Goal: Task Accomplishment & Management: Manage account settings

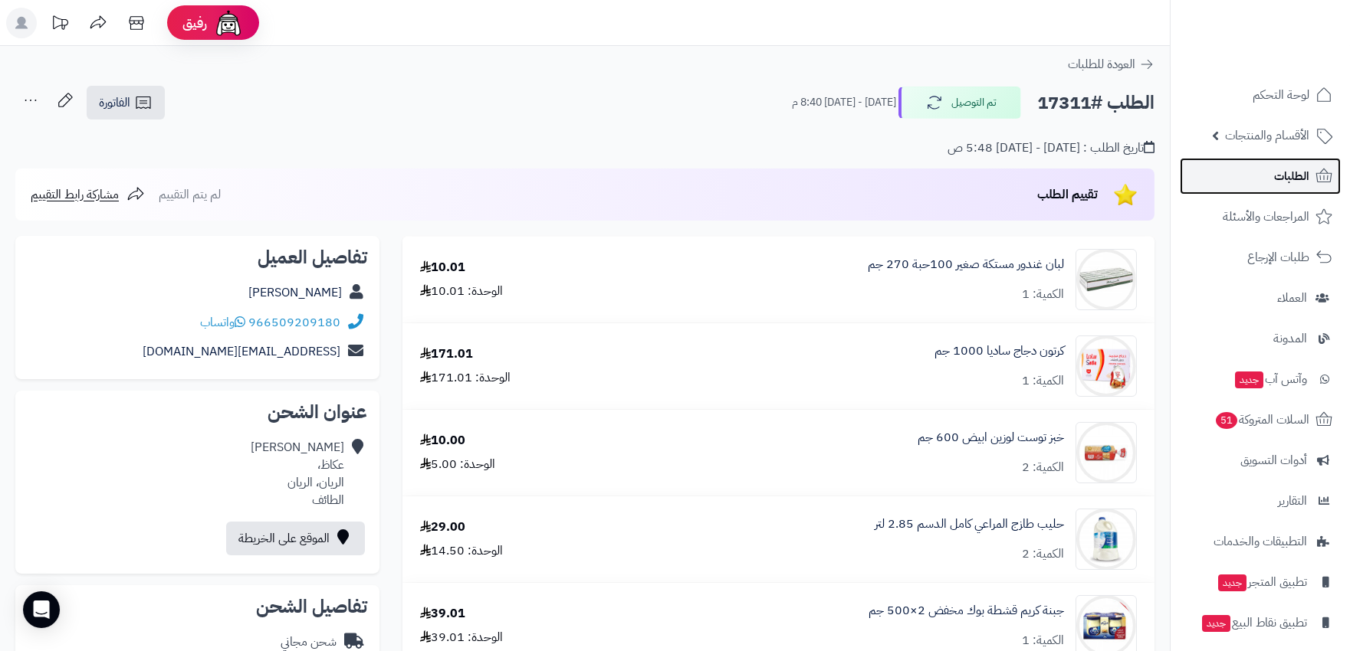
click at [1317, 167] on icon at bounding box center [1323, 176] width 18 height 18
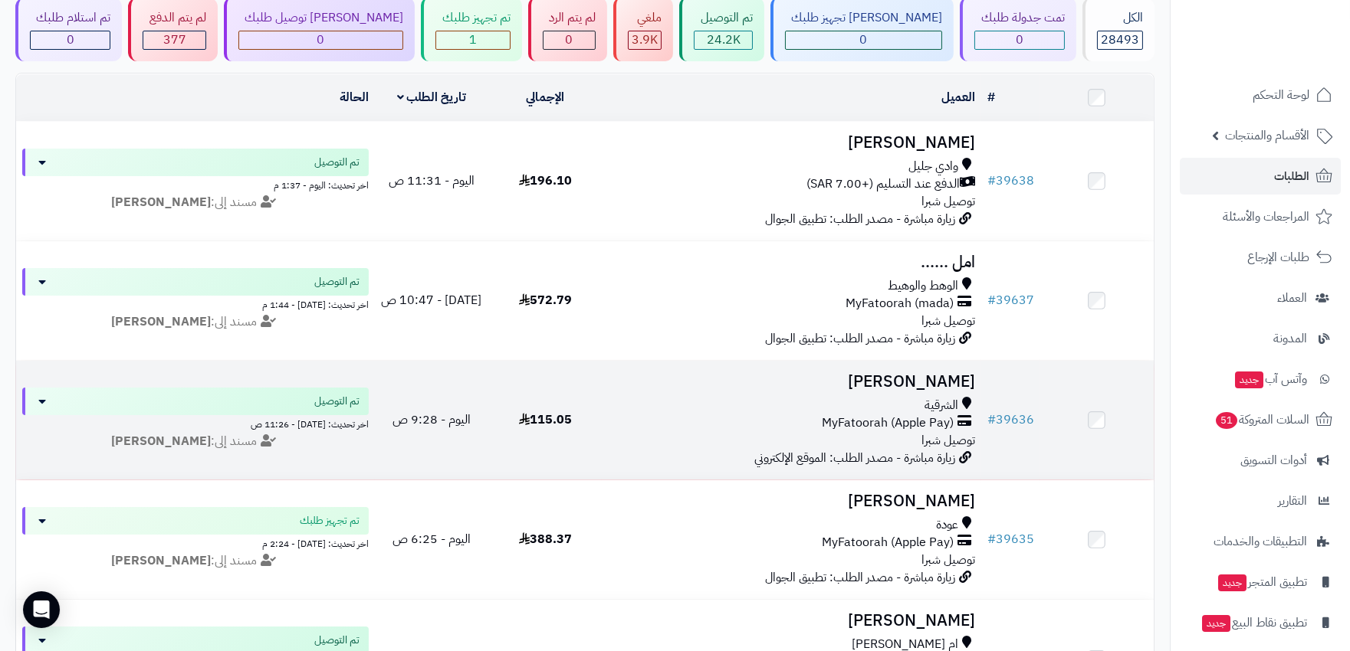
scroll to position [85, 0]
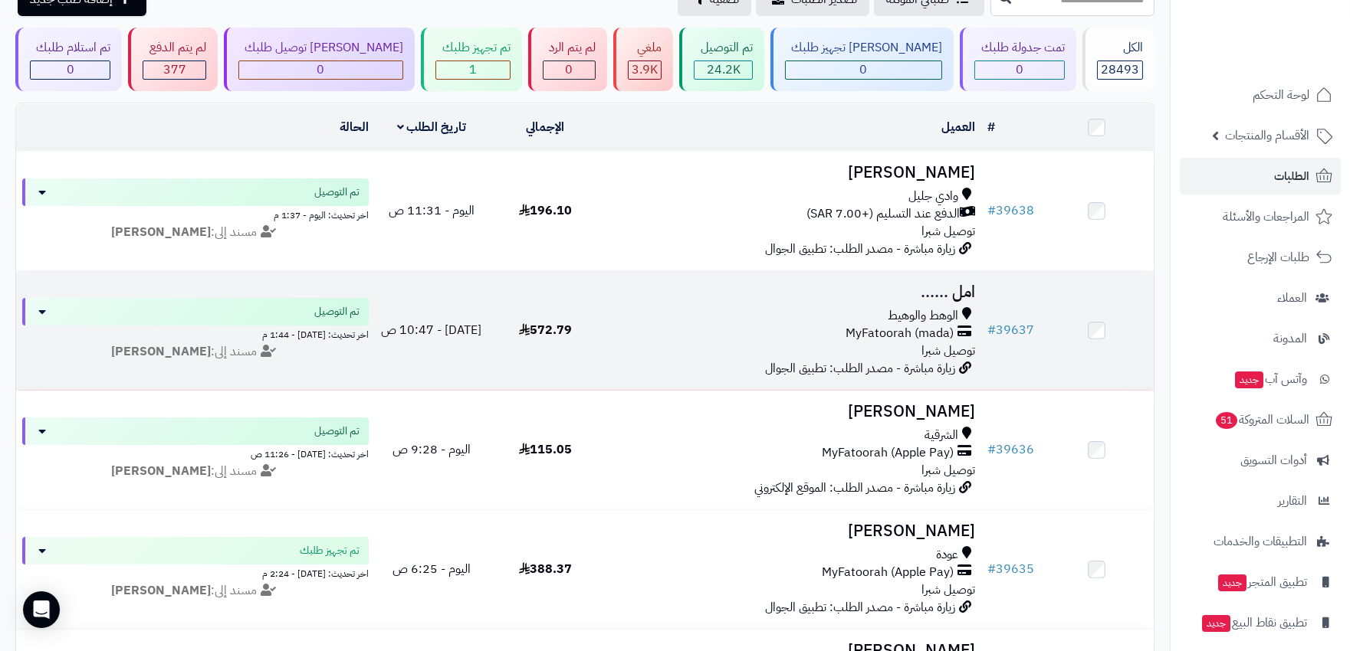
click at [786, 330] on div "MyFatoorah (mada)" at bounding box center [791, 334] width 366 height 18
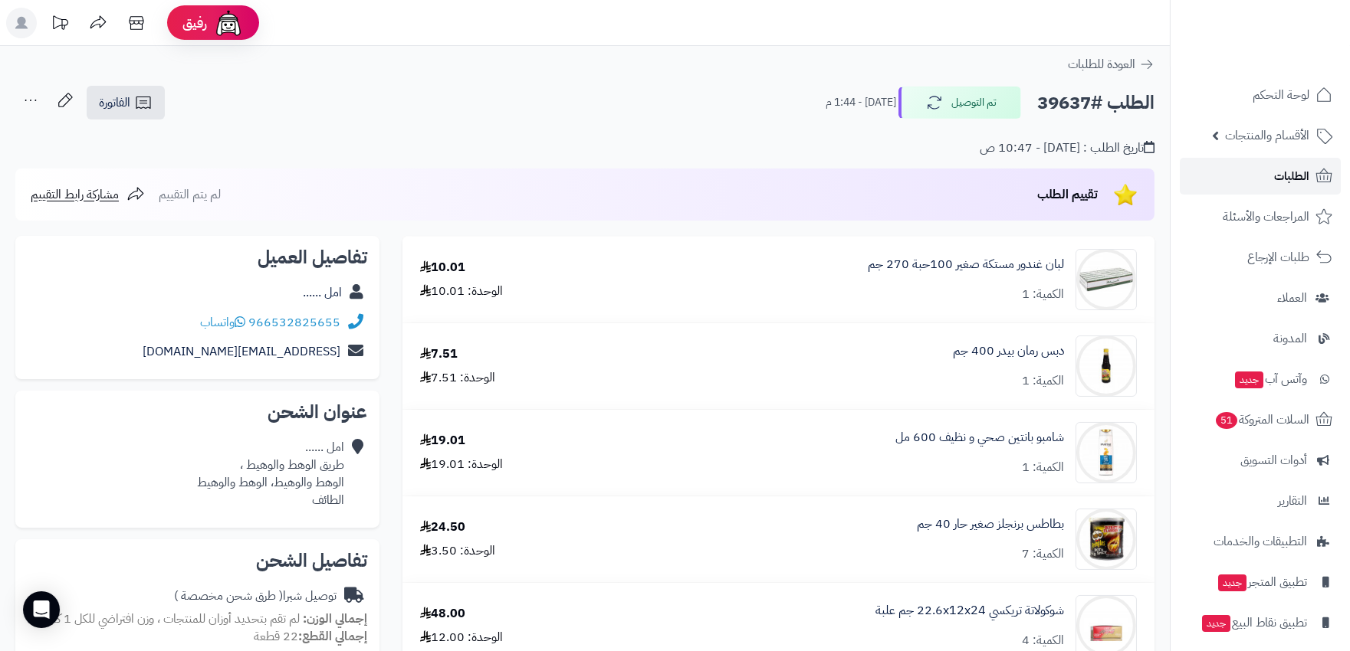
click at [1293, 185] on span "الطلبات" at bounding box center [1291, 176] width 35 height 21
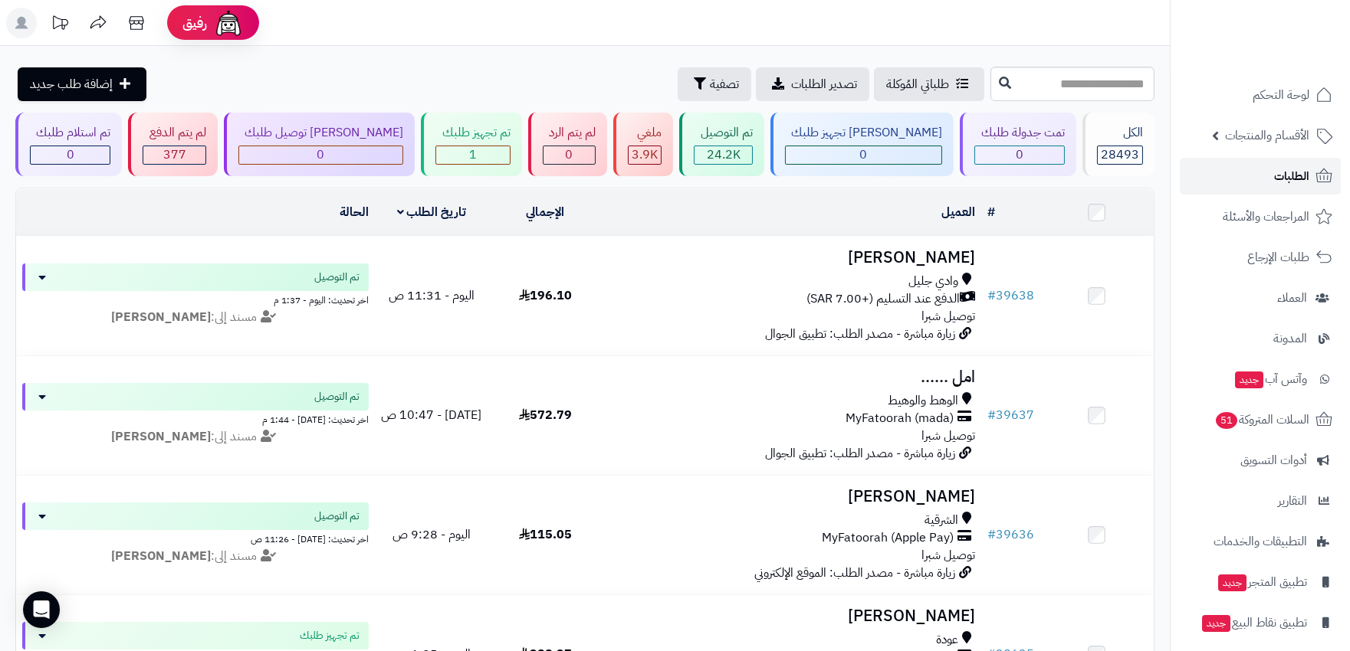
click at [1276, 176] on span "الطلبات" at bounding box center [1291, 176] width 35 height 21
click at [1285, 166] on span "الطلبات" at bounding box center [1291, 176] width 35 height 21
click at [1303, 305] on span "العملاء" at bounding box center [1291, 297] width 31 height 21
